Goal: Use online tool/utility

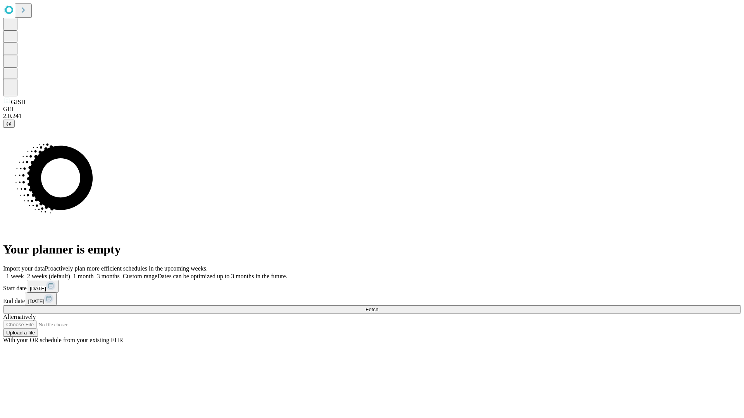
click at [378, 307] on span "Fetch" at bounding box center [371, 310] width 13 height 6
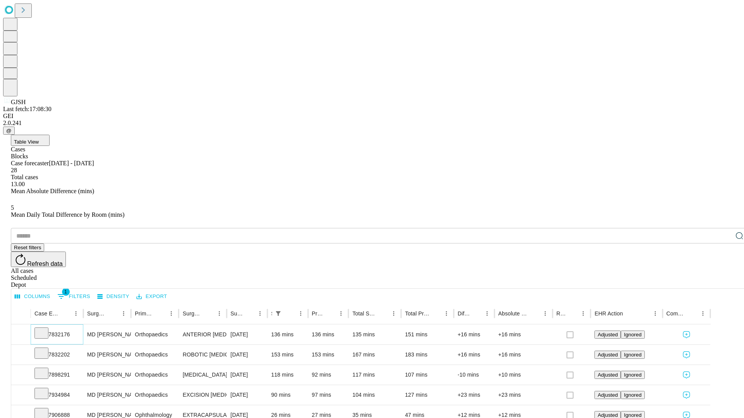
click at [45, 329] on icon at bounding box center [42, 333] width 8 height 8
